Goal: Task Accomplishment & Management: Use online tool/utility

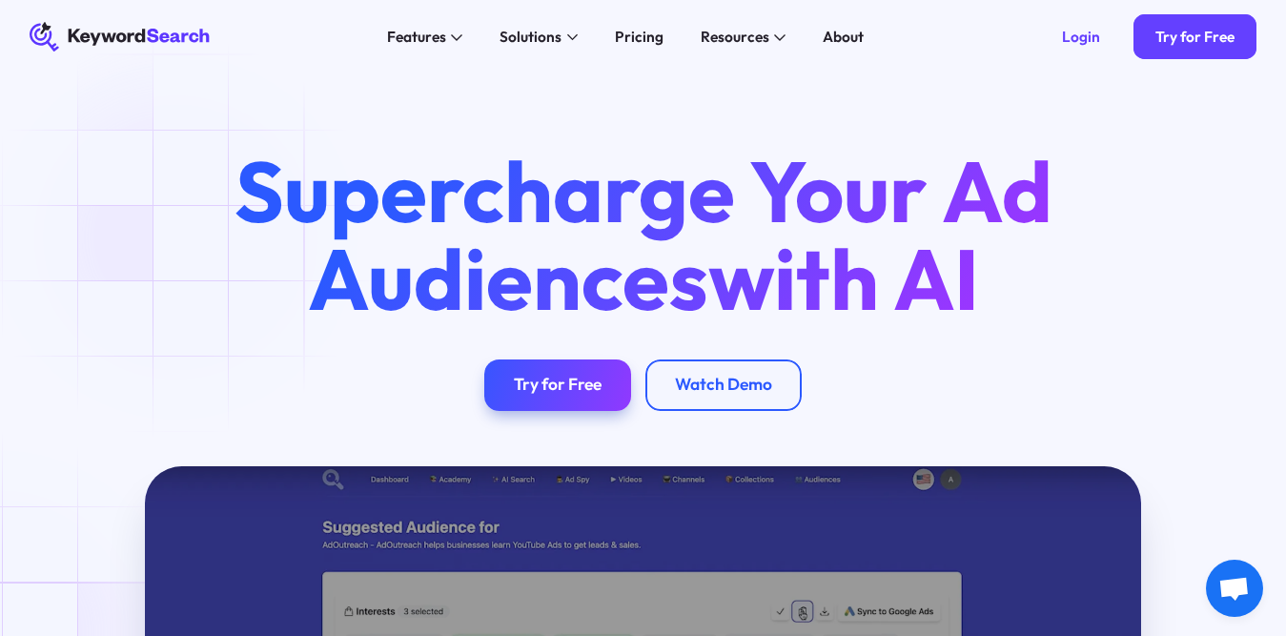
click at [178, 237] on div "Supercharge Your Ad Audiences with AI Try for Free Watch Demo" at bounding box center [643, 279] width 1286 height 263
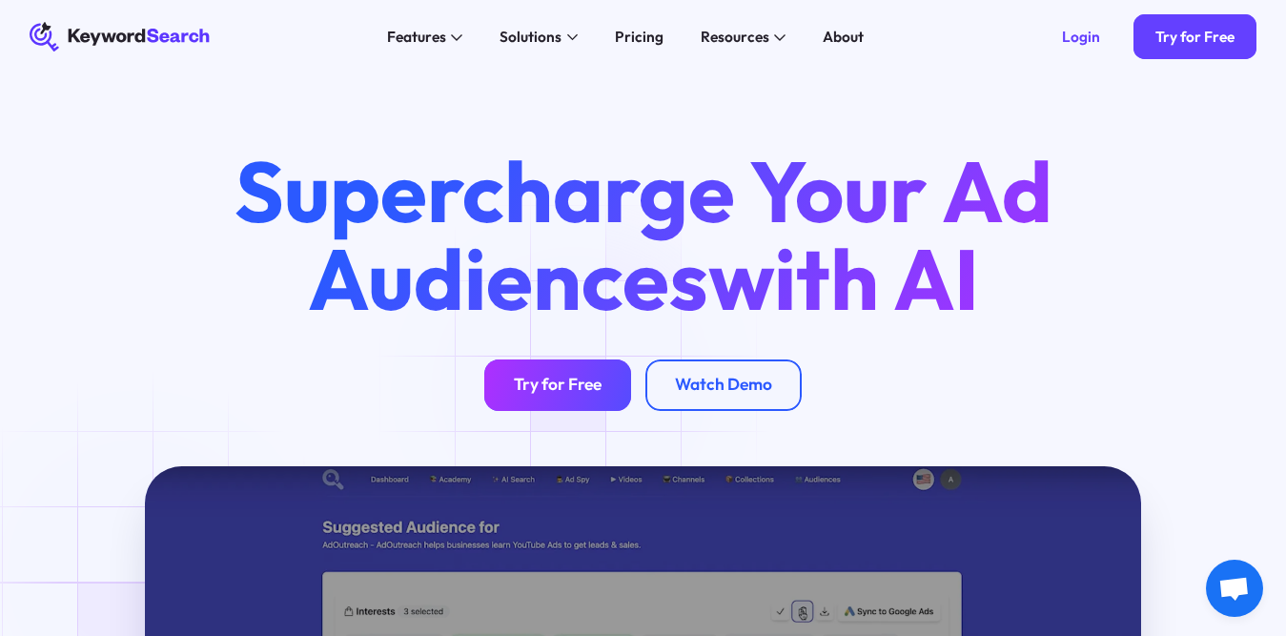
click at [581, 389] on div "Try for Free" at bounding box center [558, 385] width 88 height 21
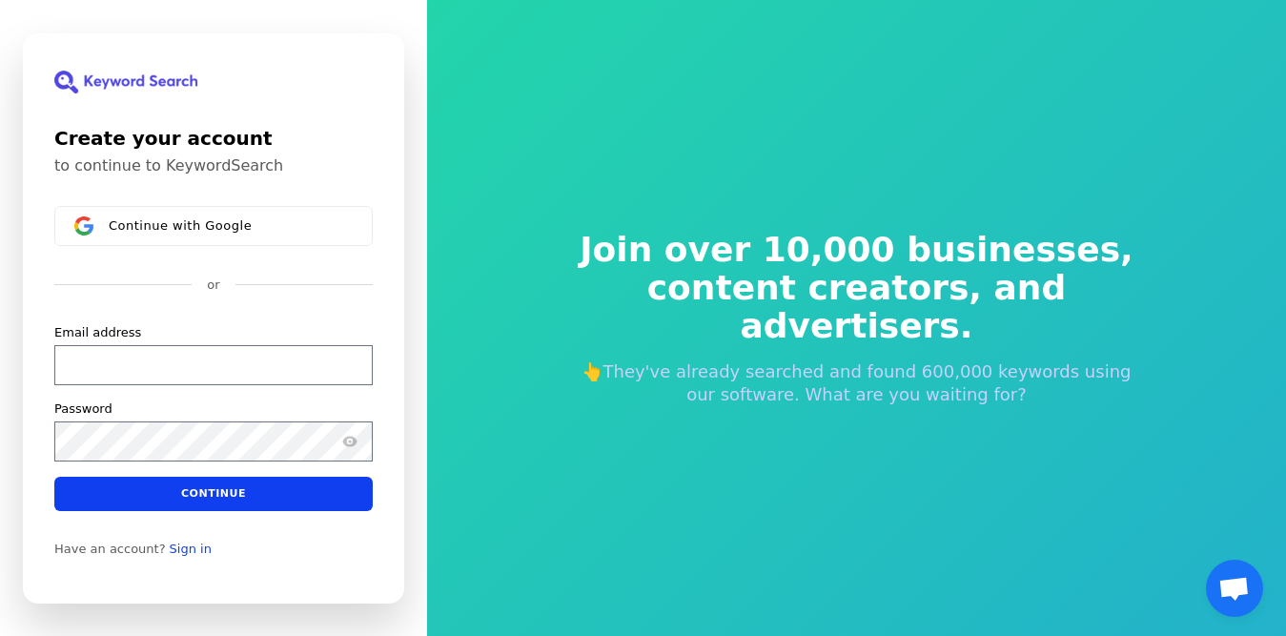
click at [554, 137] on div "Join over 10,000 businesses, content creators, and advertisers. 👆They've alread…" at bounding box center [856, 318] width 859 height 636
